Goal: Navigation & Orientation: Find specific page/section

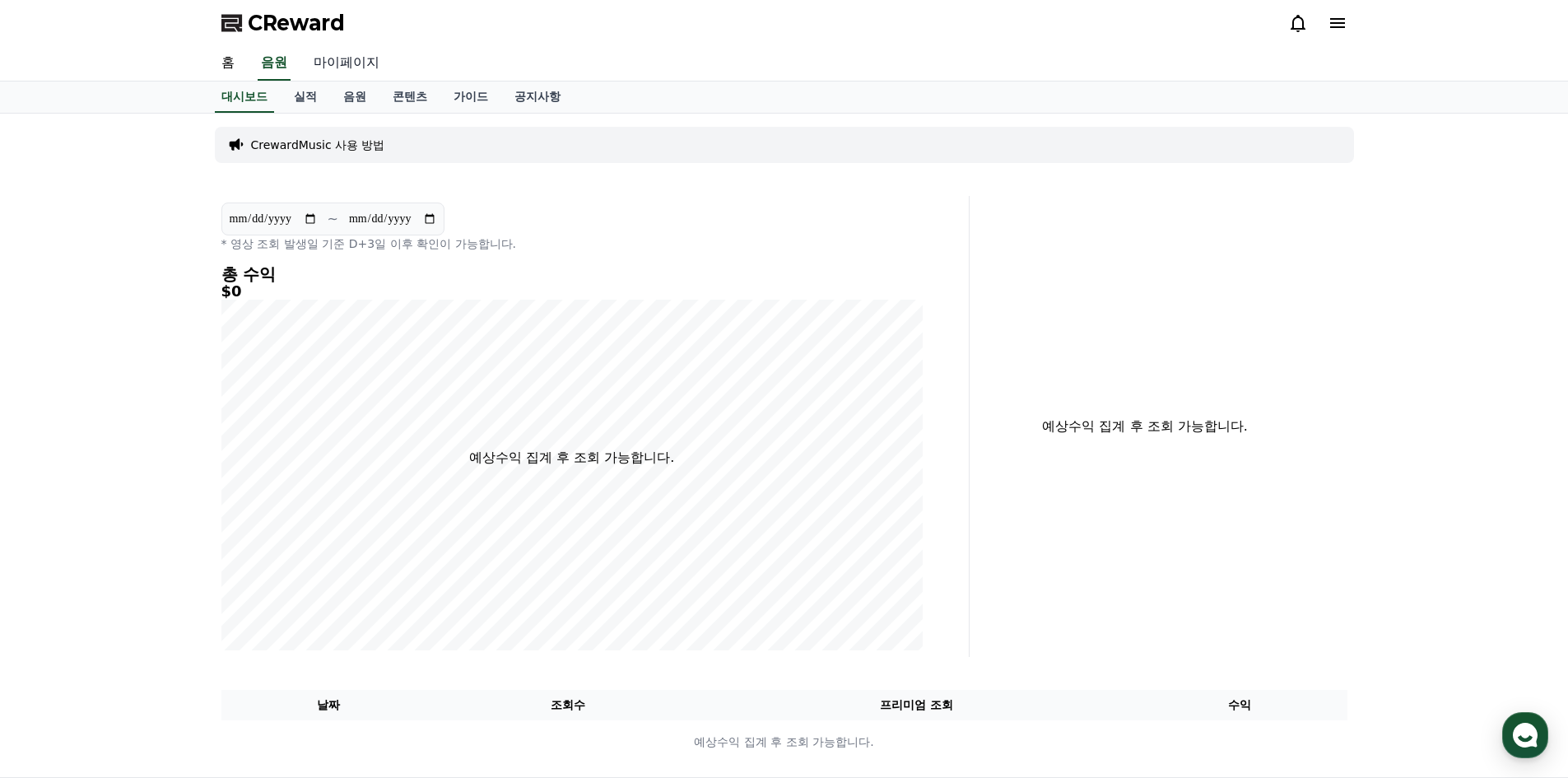
click at [360, 62] on link "마이페이지" at bounding box center [346, 63] width 92 height 35
select select "**********"
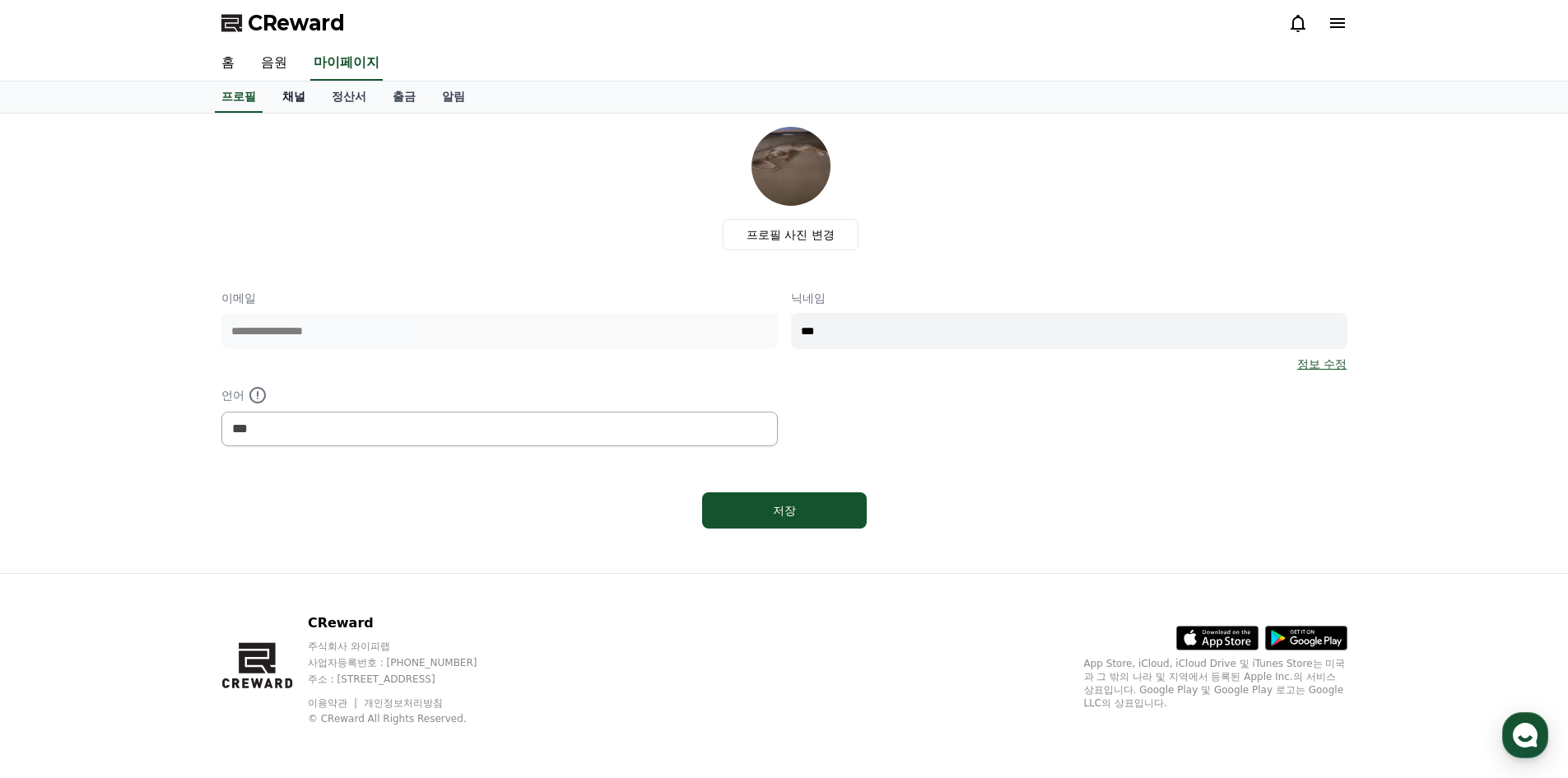
click at [291, 100] on link "채널" at bounding box center [294, 97] width 49 height 31
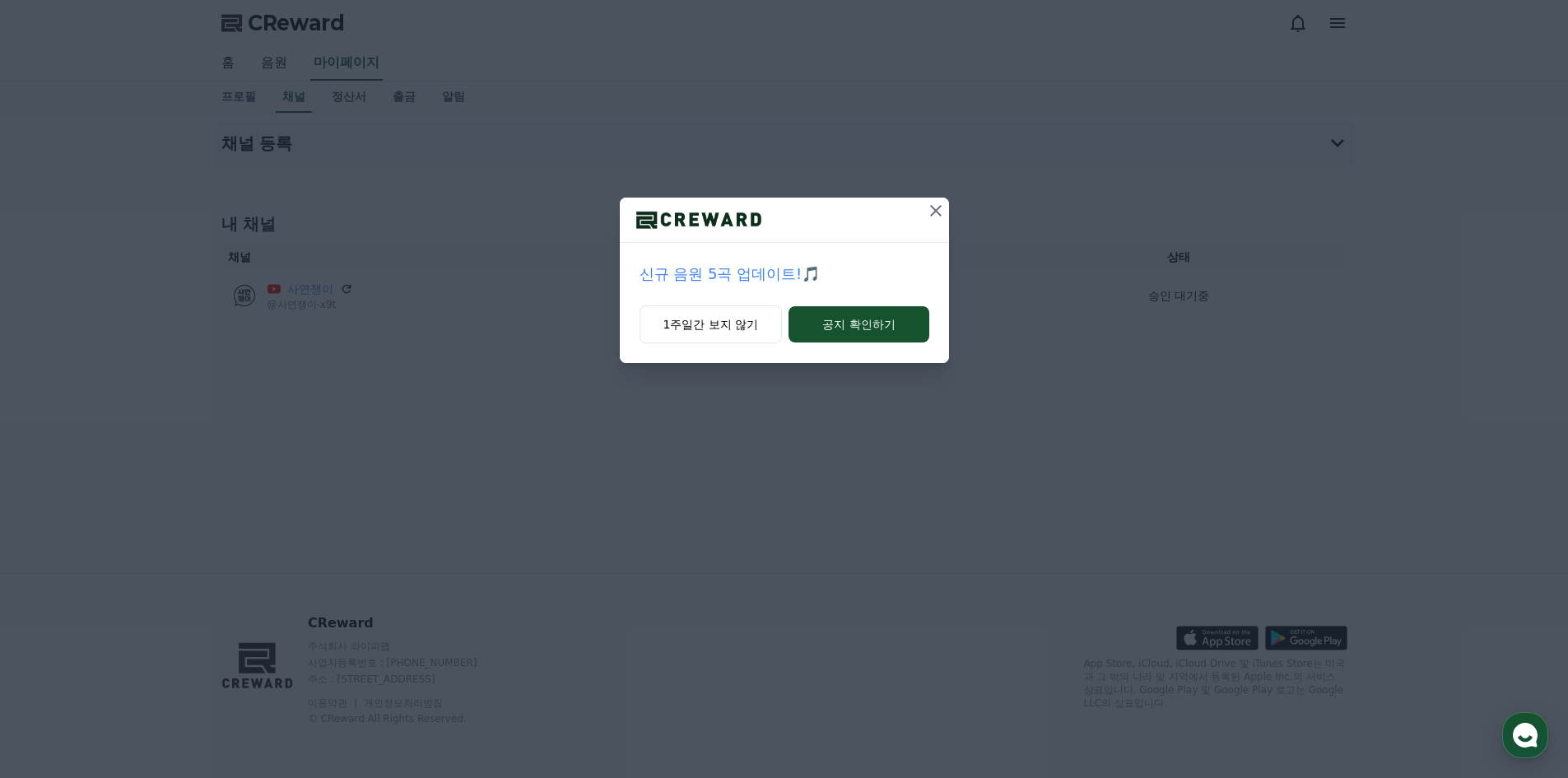
click at [934, 213] on icon at bounding box center [936, 211] width 20 height 20
click at [942, 209] on icon at bounding box center [936, 211] width 20 height 20
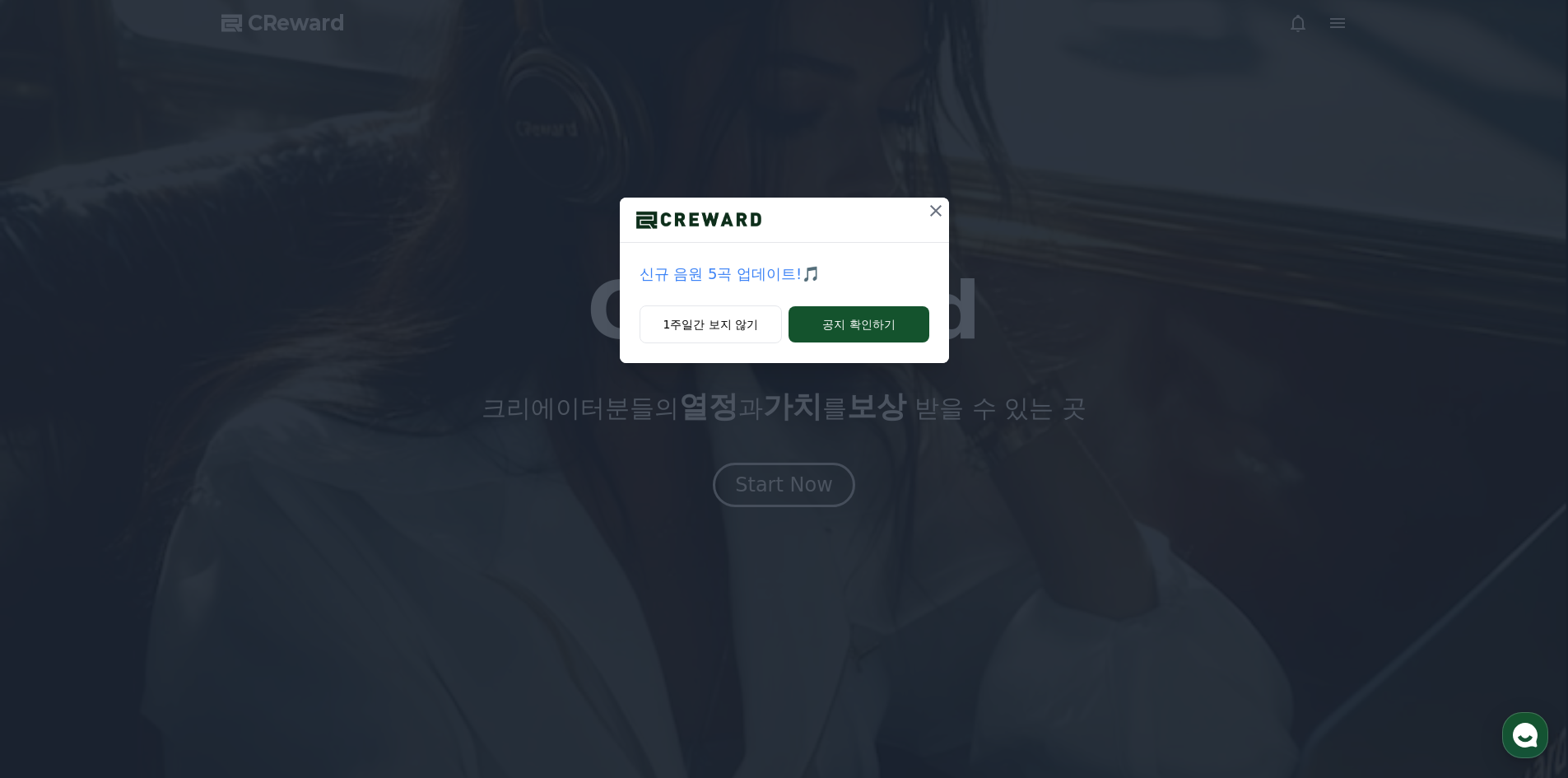
click at [936, 213] on icon at bounding box center [936, 211] width 20 height 20
click at [939, 213] on icon at bounding box center [936, 211] width 20 height 20
